Goal: Task Accomplishment & Management: Complete application form

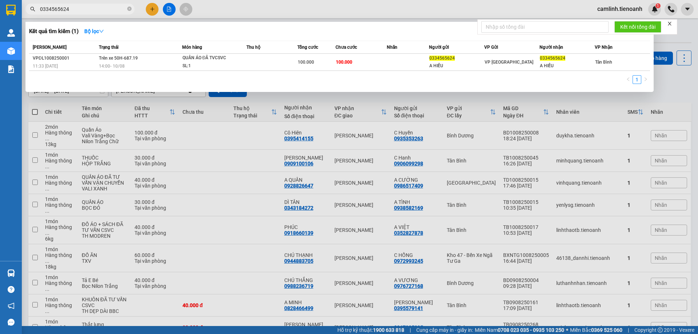
drag, startPoint x: 0, startPoint y: 0, endPoint x: 106, endPoint y: 10, distance: 107.0
click at [106, 10] on input "0334565624" at bounding box center [83, 9] width 86 height 8
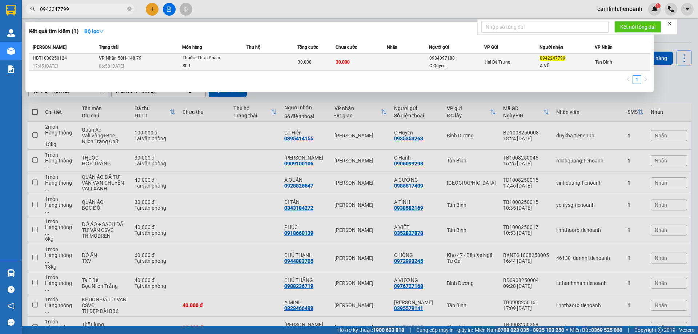
type input "0942247799"
click at [468, 62] on div "C Quyên" at bounding box center [456, 66] width 55 height 8
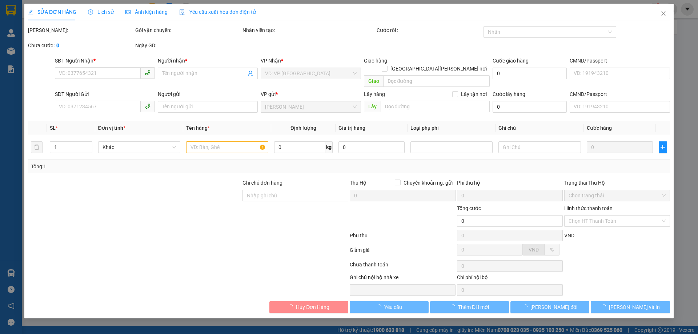
type input "0942247799"
type input "A VŨ"
type input "0984397188"
type input "C Quyên"
type input "30.000"
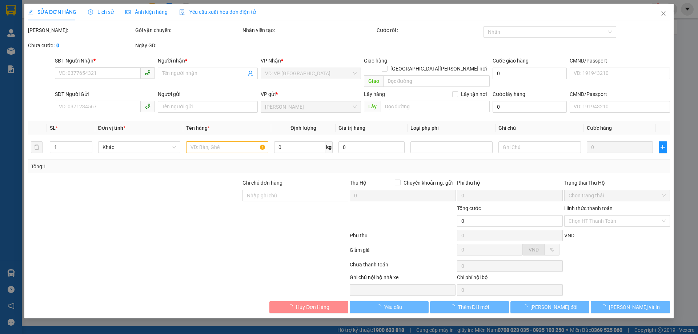
type input "30.000"
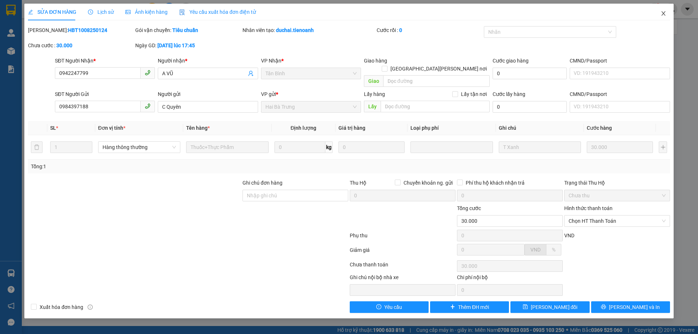
click at [662, 12] on icon "close" at bounding box center [663, 13] width 4 height 4
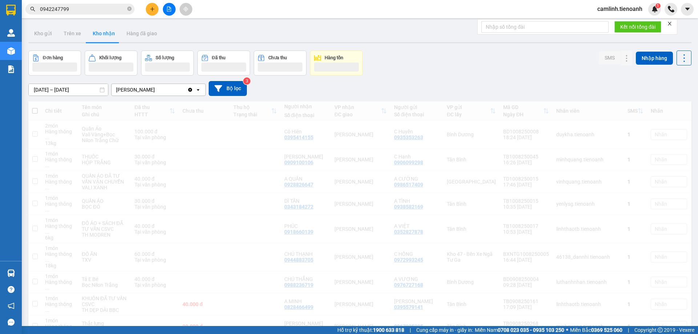
click at [91, 9] on input "0942247799" at bounding box center [83, 9] width 86 height 8
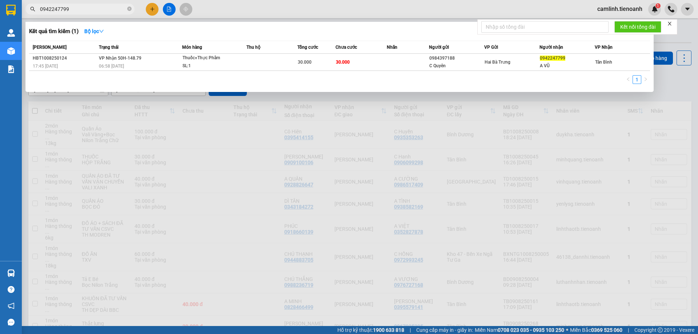
click at [91, 9] on input "0942247799" at bounding box center [83, 9] width 86 height 8
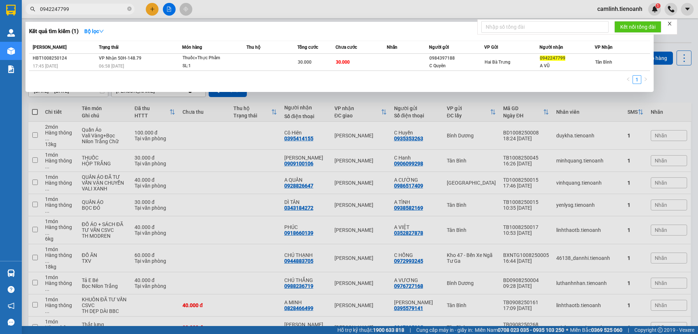
paste input "89921892"
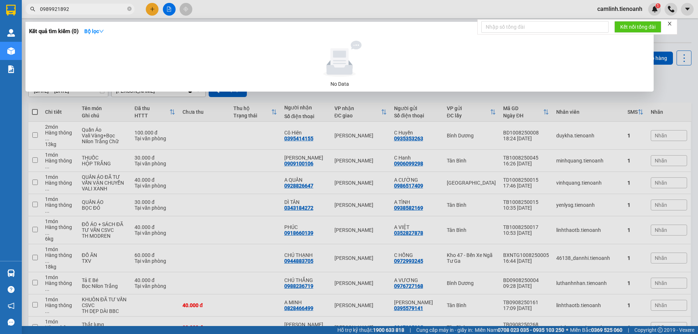
click at [82, 11] on input "0989921892" at bounding box center [83, 9] width 86 height 8
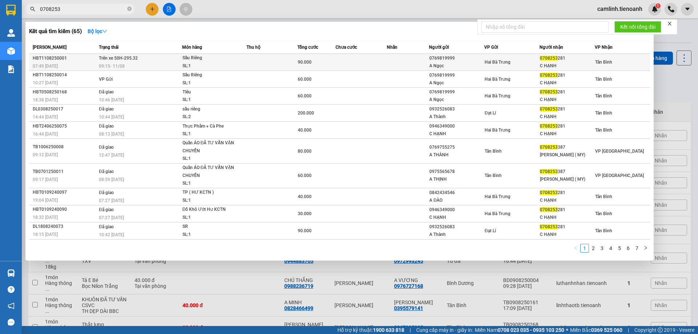
type input "0708253"
click at [370, 61] on td at bounding box center [360, 62] width 51 height 17
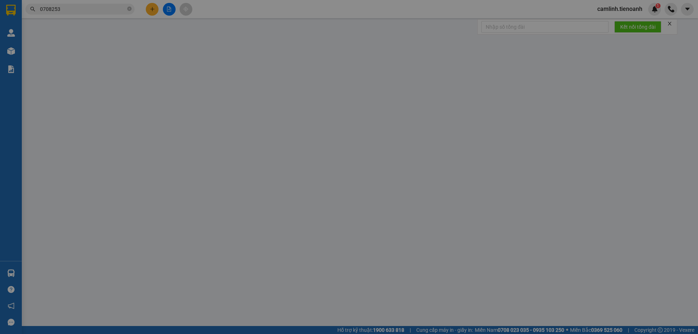
type input "0708253281"
type input "C HẠNH"
type input "0769819999"
type input "A Ngọc"
type input "90.000"
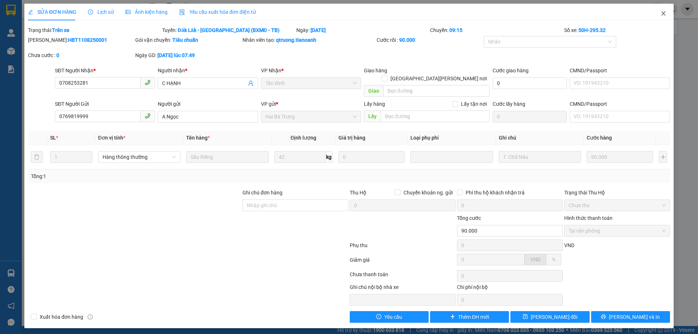
click at [662, 12] on icon "close" at bounding box center [663, 13] width 4 height 4
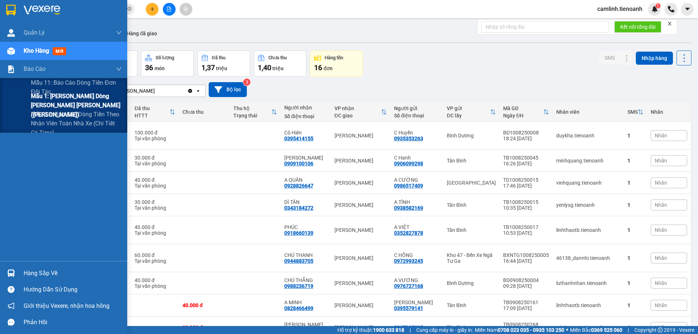
click at [36, 98] on span "Mẫu 1: [PERSON_NAME] dòng [PERSON_NAME] [PERSON_NAME] ([PERSON_NAME])" at bounding box center [76, 105] width 91 height 27
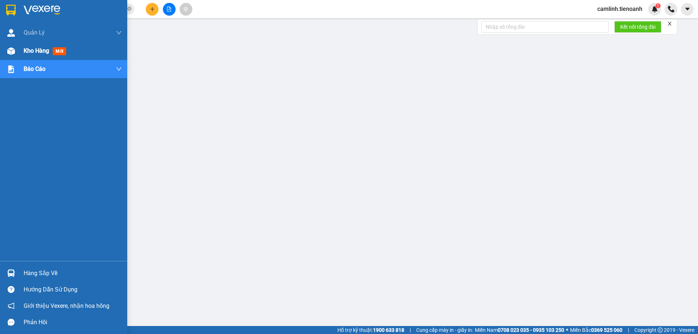
click at [13, 51] on img at bounding box center [11, 51] width 8 height 8
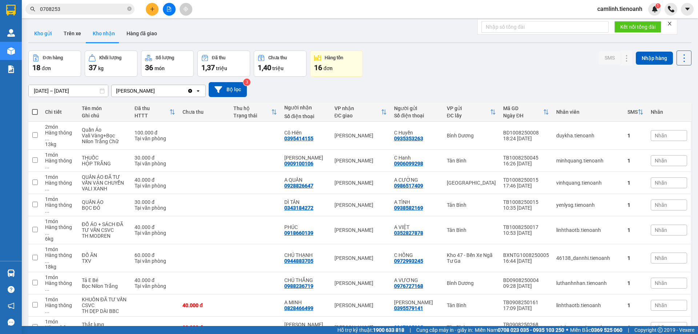
click at [48, 33] on button "Kho gửi" at bounding box center [42, 33] width 29 height 17
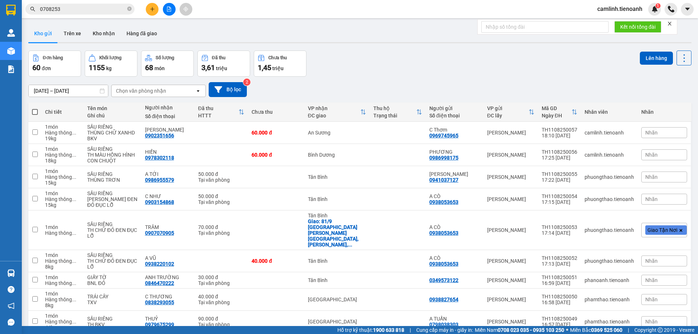
click at [33, 113] on span at bounding box center [35, 112] width 6 height 6
click at [35, 108] on input "checkbox" at bounding box center [35, 108] width 0 height 0
checkbox input "true"
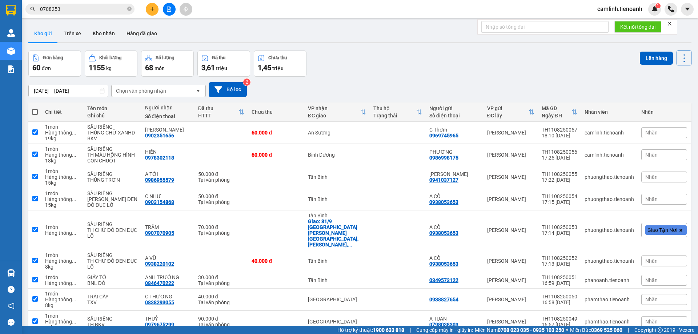
checkbox input "true"
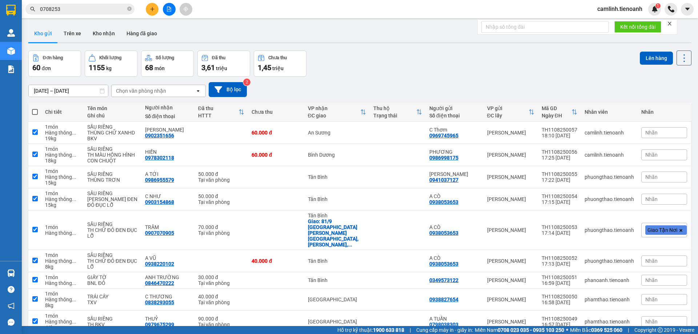
checkbox input "true"
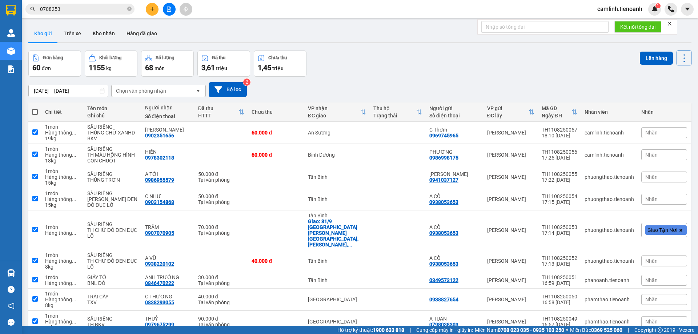
checkbox input "true"
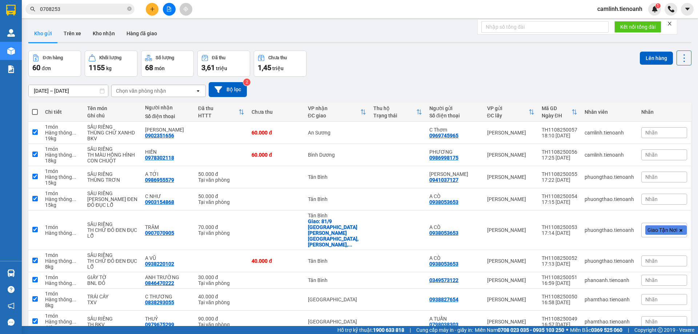
checkbox input "true"
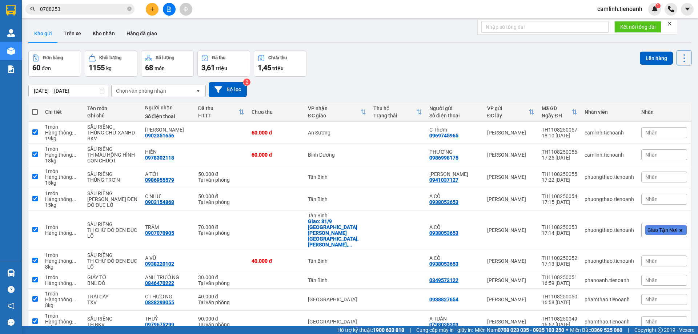
checkbox input "true"
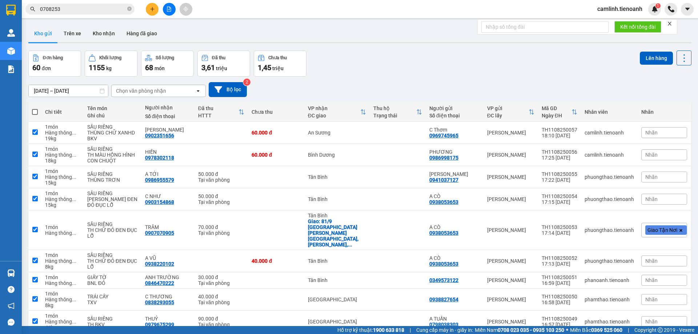
checkbox input "true"
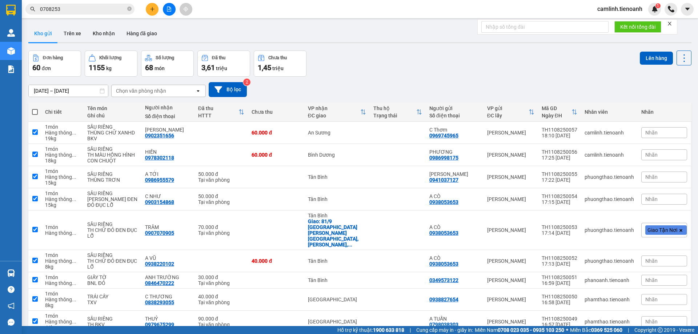
checkbox input "true"
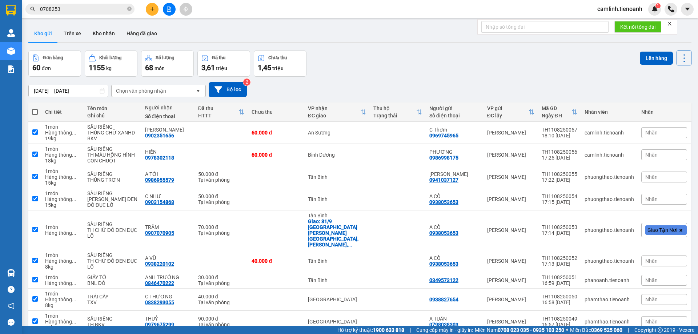
checkbox input "true"
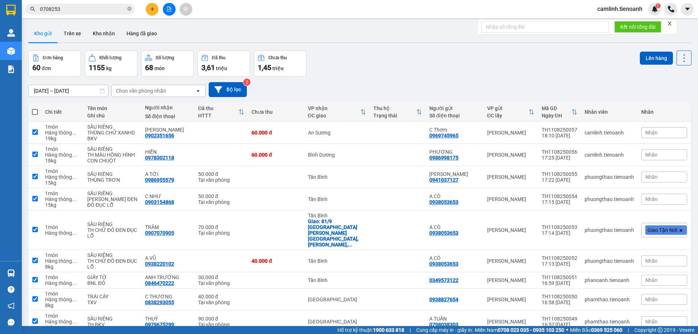
checkbox input "true"
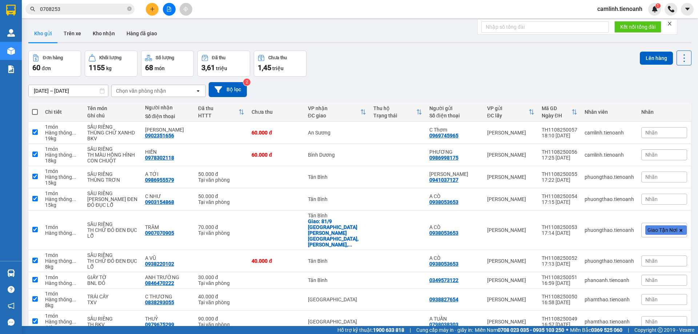
checkbox input "true"
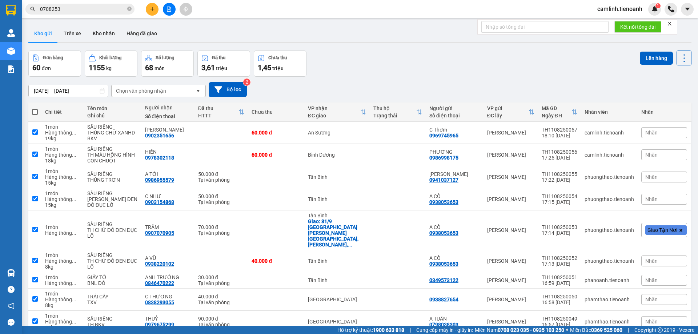
checkbox input "true"
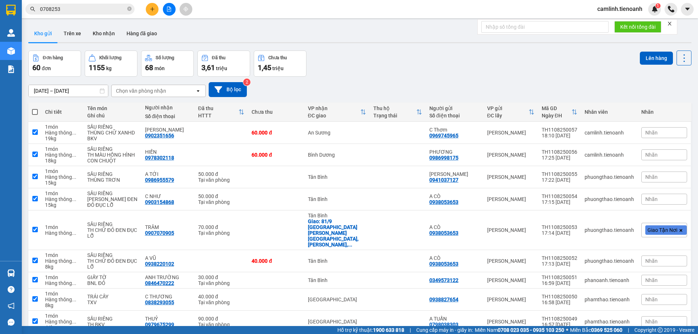
checkbox input "true"
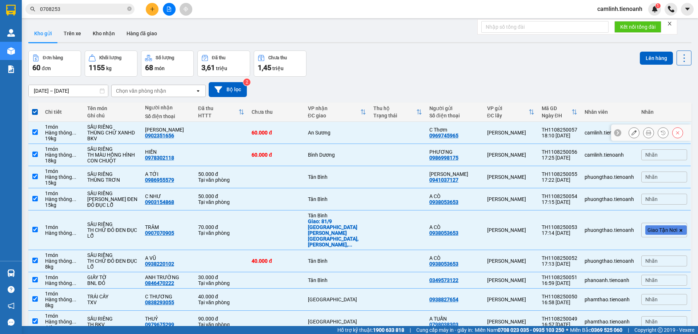
click at [294, 131] on div "60.000 đ" at bounding box center [275, 133] width 49 height 6
checkbox input "false"
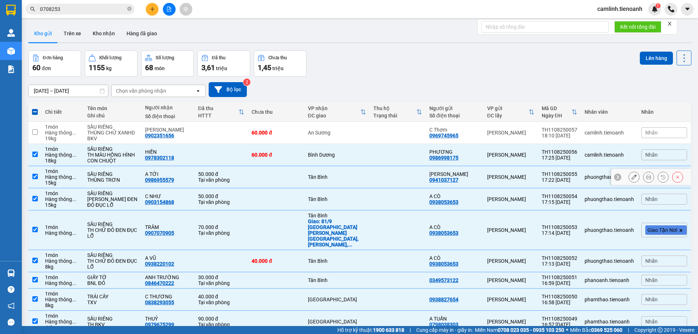
scroll to position [36, 0]
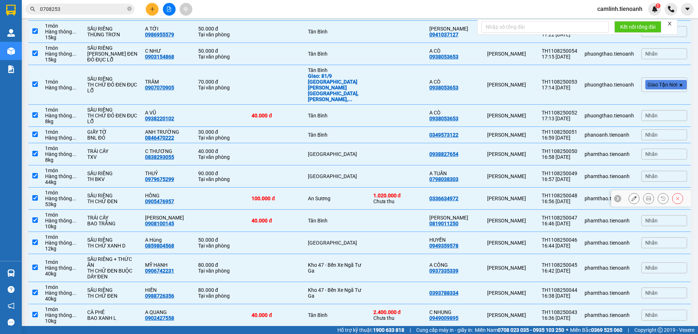
click at [292, 195] on div "100.000 đ" at bounding box center [275, 198] width 49 height 6
checkbox input "false"
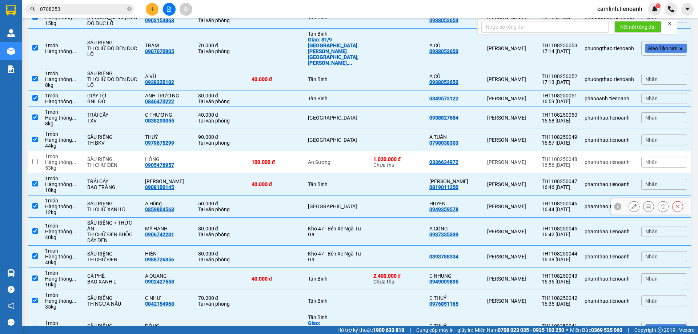
scroll to position [218, 0]
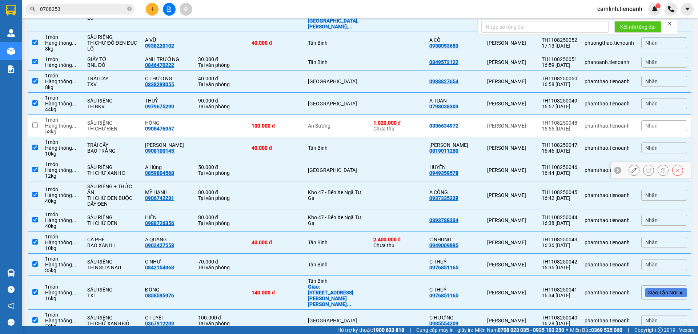
click at [292, 181] on td at bounding box center [276, 195] width 56 height 28
checkbox input "false"
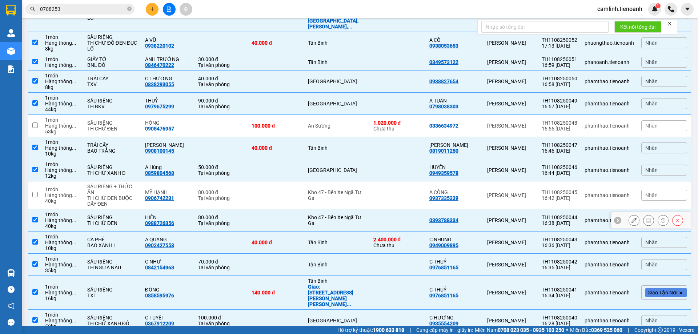
click at [290, 209] on td at bounding box center [276, 220] width 56 height 22
checkbox input "false"
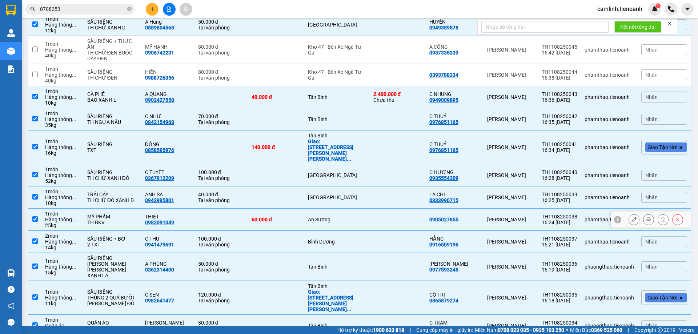
scroll to position [400, 0]
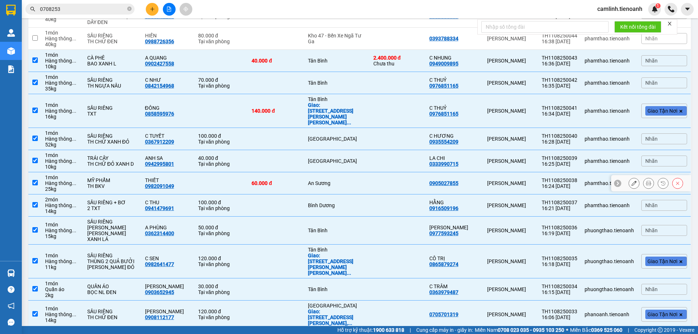
click at [287, 172] on td "60.000 đ" at bounding box center [276, 183] width 56 height 22
checkbox input "false"
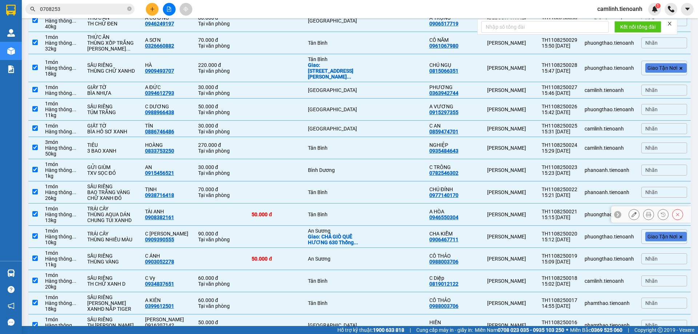
scroll to position [763, 0]
click at [291, 225] on td at bounding box center [276, 236] width 56 height 22
checkbox input "false"
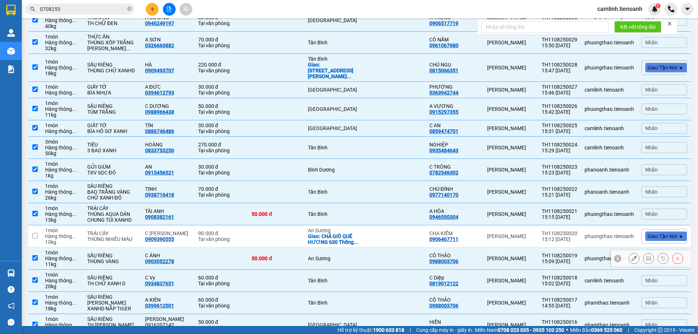
click at [299, 247] on td "50.000 đ" at bounding box center [276, 258] width 56 height 22
checkbox input "false"
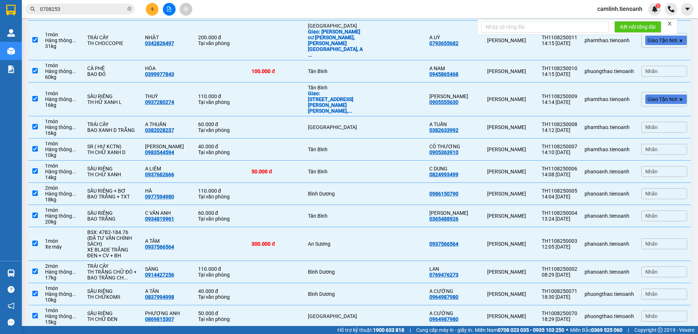
scroll to position [1196, 0]
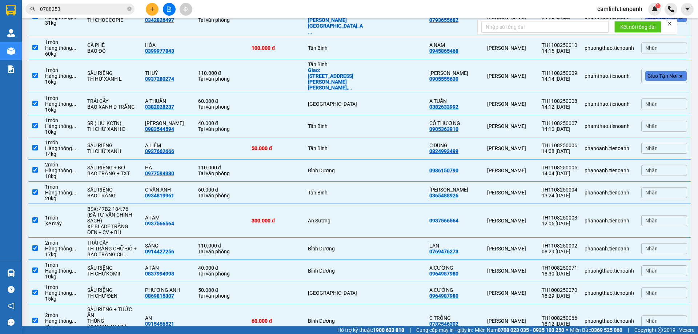
checkbox input "false"
click at [351, 204] on td "An Sương" at bounding box center [336, 221] width 65 height 34
checkbox input "false"
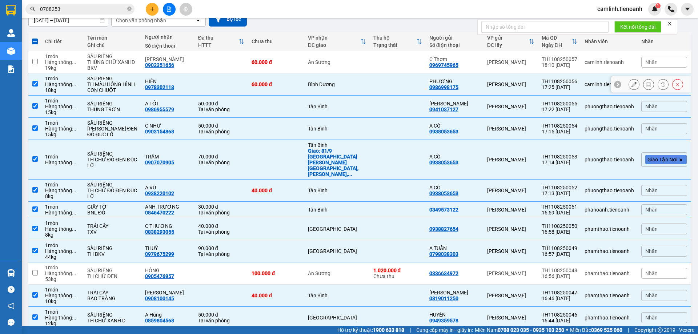
scroll to position [0, 0]
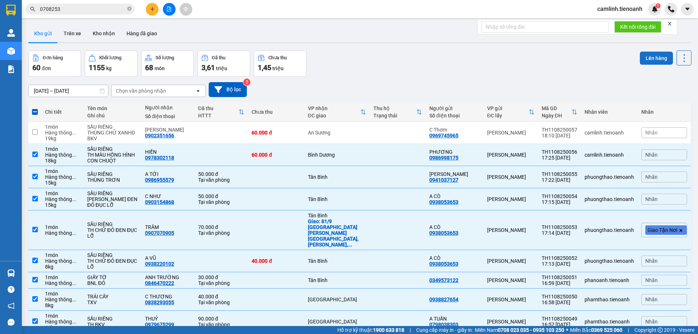
click at [645, 63] on button "Lên hàng" at bounding box center [656, 58] width 33 height 13
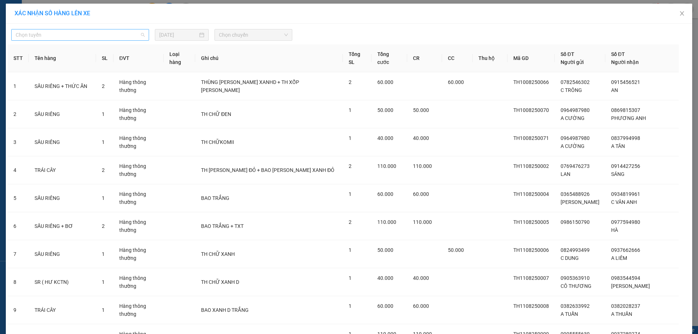
click at [122, 38] on span "Chọn tuyến" at bounding box center [80, 34] width 129 height 11
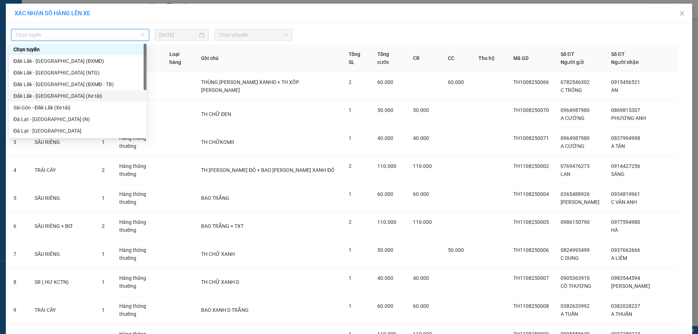
click at [85, 97] on div "Đăk Lăk - [GEOGRAPHIC_DATA] (Xe tải)" at bounding box center [77, 96] width 129 height 8
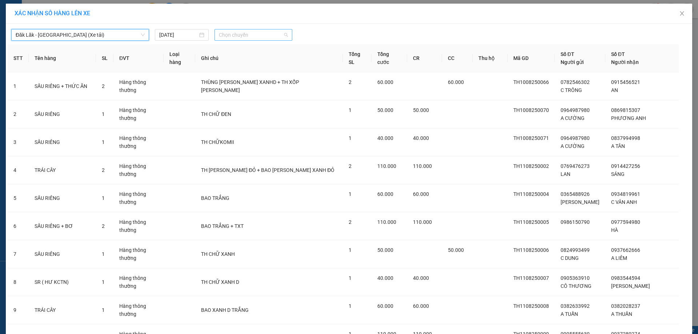
click at [253, 29] on span "Chọn chuyến" at bounding box center [253, 34] width 69 height 11
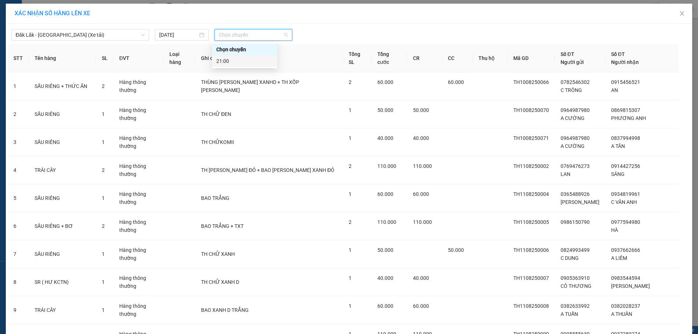
click at [247, 61] on div "21:00" at bounding box center [244, 61] width 57 height 8
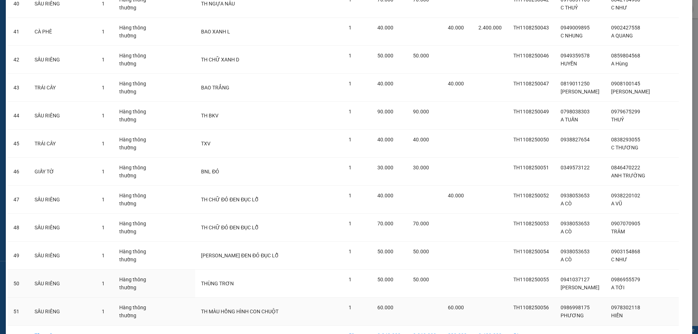
scroll to position [1223, 0]
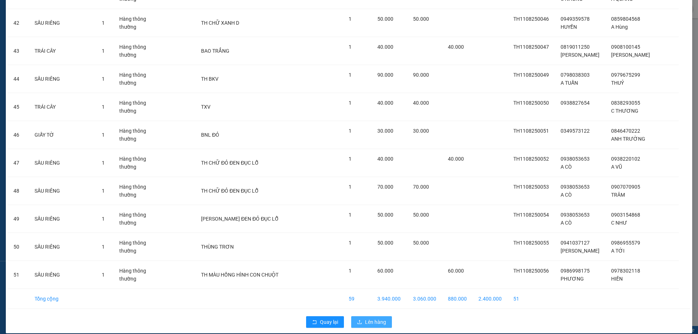
click at [374, 318] on span "Lên hàng" at bounding box center [375, 322] width 21 height 8
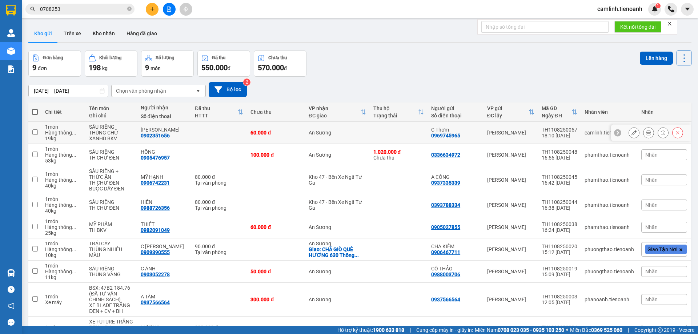
click at [220, 130] on td at bounding box center [219, 133] width 56 height 22
checkbox input "true"
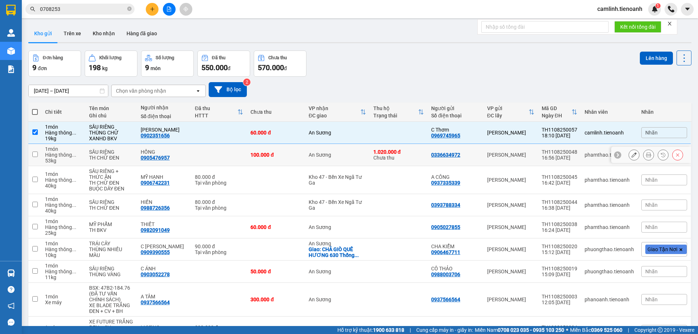
click at [220, 150] on td at bounding box center [219, 155] width 56 height 22
checkbox input "true"
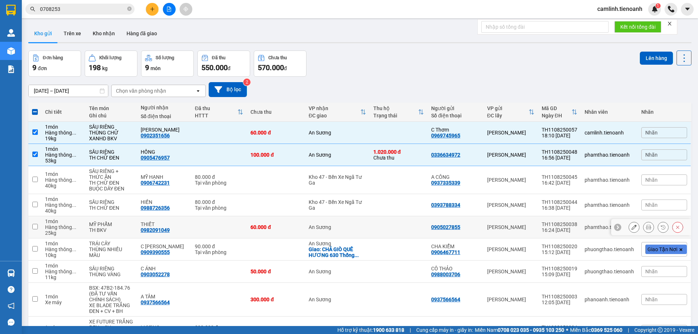
click at [266, 233] on td "60.000 đ" at bounding box center [276, 227] width 58 height 22
checkbox input "true"
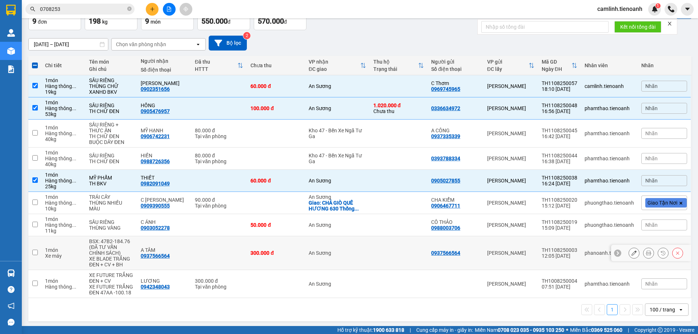
scroll to position [48, 0]
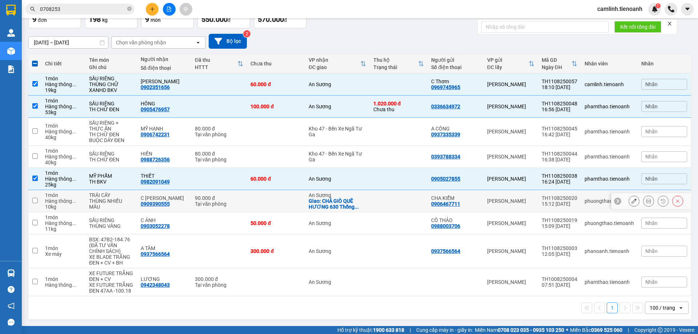
click at [273, 206] on td at bounding box center [276, 201] width 58 height 22
checkbox input "true"
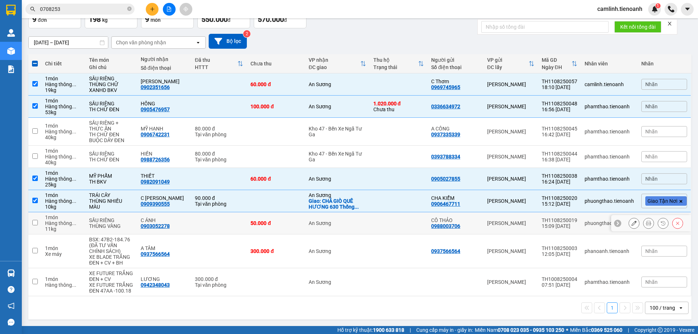
click at [278, 222] on div "50.000 đ" at bounding box center [275, 223] width 51 height 6
checkbox input "true"
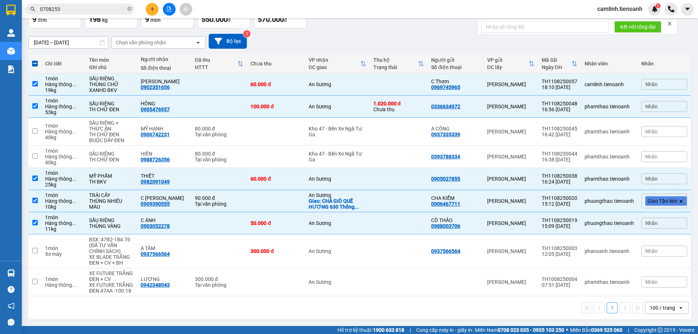
click at [151, 12] on button at bounding box center [152, 9] width 13 height 13
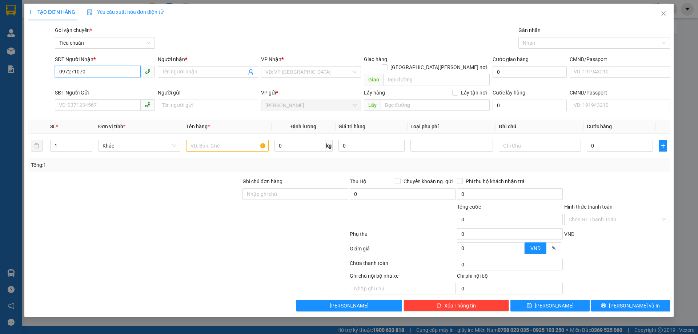
type input "0972710707"
click at [100, 81] on div "0972710707 - [PERSON_NAME]" at bounding box center [105, 87] width 100 height 12
type input "TRUNG"
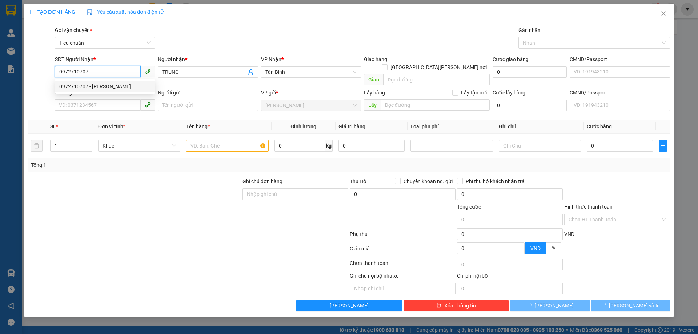
type input "30.000"
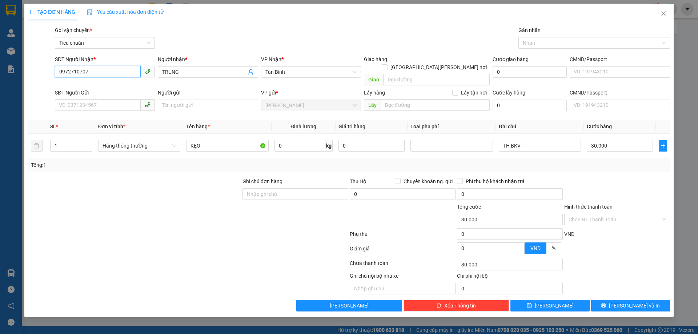
type input "0972710707"
click at [105, 89] on div "SĐT Người Gửi" at bounding box center [105, 93] width 100 height 8
click at [105, 99] on input "SĐT Người Gửi" at bounding box center [98, 105] width 86 height 12
click at [104, 71] on input "0972710707" at bounding box center [98, 72] width 86 height 12
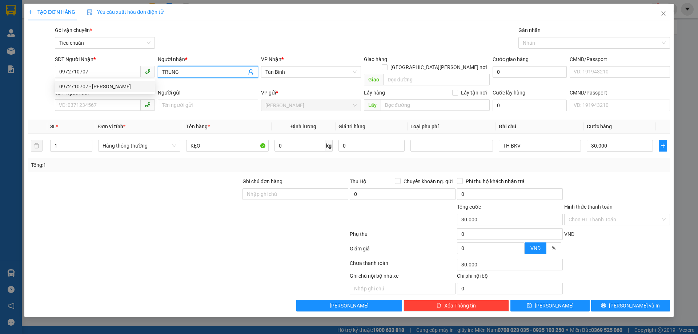
click at [191, 71] on input "TRUNG" at bounding box center [204, 72] width 84 height 8
click at [192, 71] on input "TRUNG" at bounding box center [204, 72] width 84 height 8
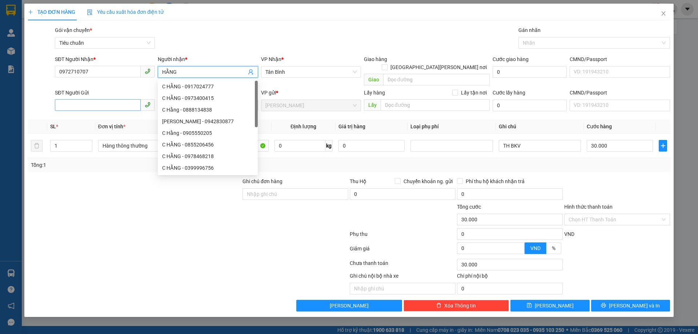
type input "HẰNG"
click at [110, 99] on input "SĐT Người Gửi" at bounding box center [98, 105] width 86 height 12
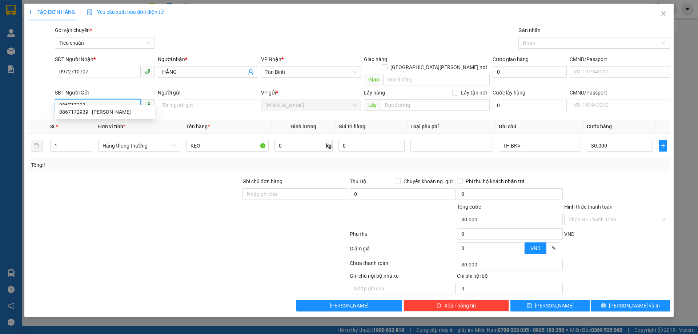
type input "0867172939"
click at [101, 109] on div "0867172939 - [PERSON_NAME]" at bounding box center [104, 112] width 91 height 8
type input "C HIỀN"
type input "40.000"
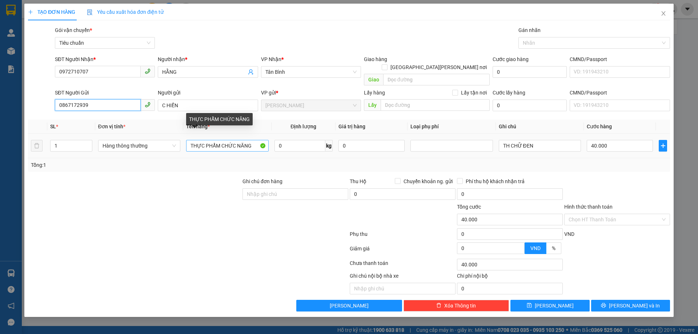
type input "0867172939"
click at [249, 140] on input "THỰC PHẨM CHỨC NĂNG" at bounding box center [227, 146] width 82 height 12
type input "A"
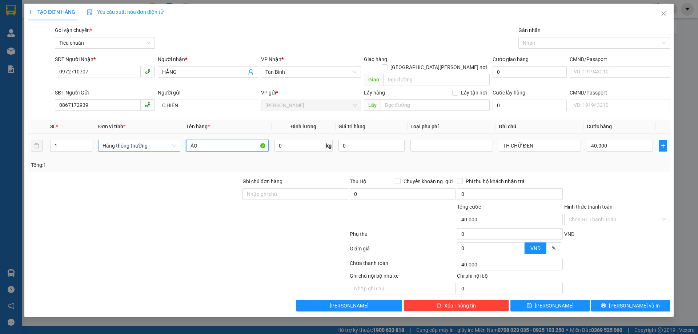
click at [158, 140] on span "Hàng thông thường" at bounding box center [138, 145] width 73 height 11
type input "ÁO"
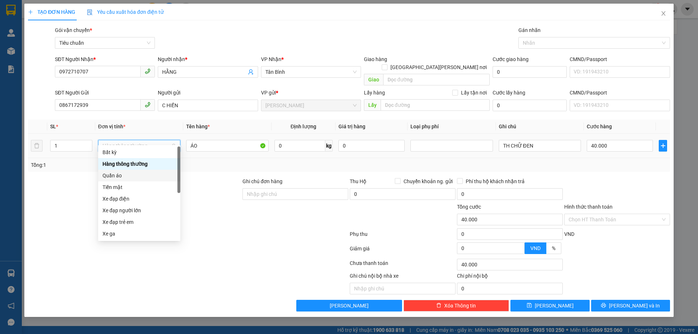
click at [119, 175] on div "Quần áo" at bounding box center [138, 176] width 73 height 8
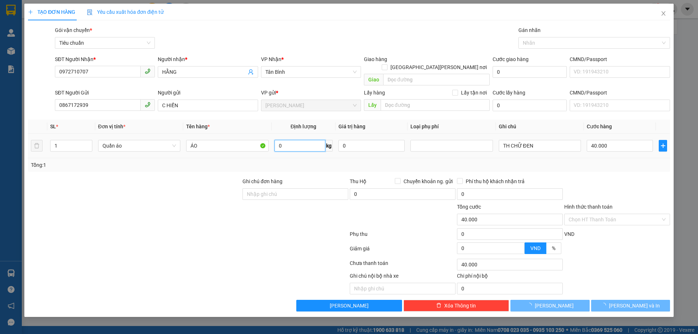
click at [301, 140] on input "0" at bounding box center [299, 146] width 51 height 12
type input "0"
click at [376, 140] on input "0" at bounding box center [371, 146] width 66 height 12
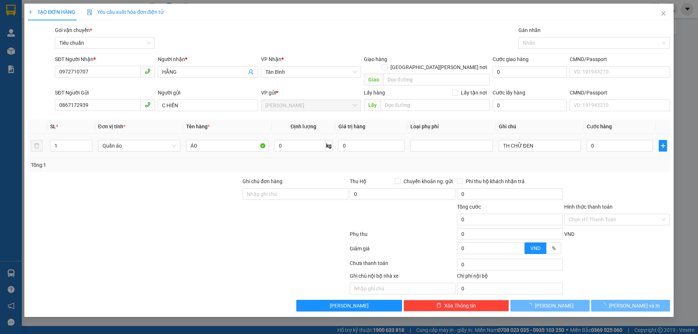
click at [325, 140] on span "kg" at bounding box center [328, 146] width 7 height 12
click at [317, 140] on input "0" at bounding box center [299, 146] width 51 height 12
type input "1"
click at [556, 143] on div "TH CHỮ ĐEN" at bounding box center [540, 145] width 82 height 15
click at [556, 142] on input "TH CHỮ ĐEN" at bounding box center [540, 146] width 82 height 12
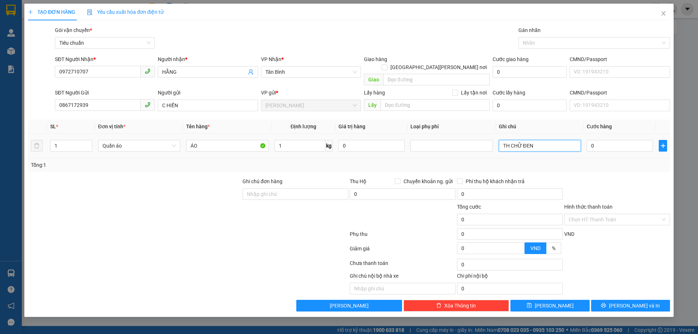
click at [556, 142] on input "TH CHỮ ĐEN" at bounding box center [540, 146] width 82 height 12
type input "30.000"
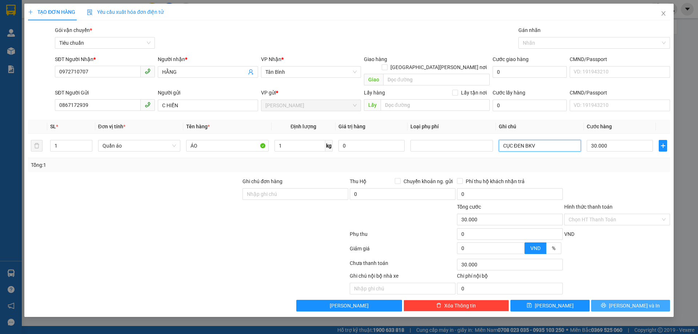
type input "CỤC ĐEN BKV"
click at [621, 300] on button "[PERSON_NAME] và In" at bounding box center [630, 306] width 79 height 12
